Goal: Navigation & Orientation: Find specific page/section

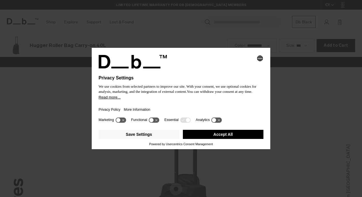
scroll to position [790, 0]
